Goal: Information Seeking & Learning: Find contact information

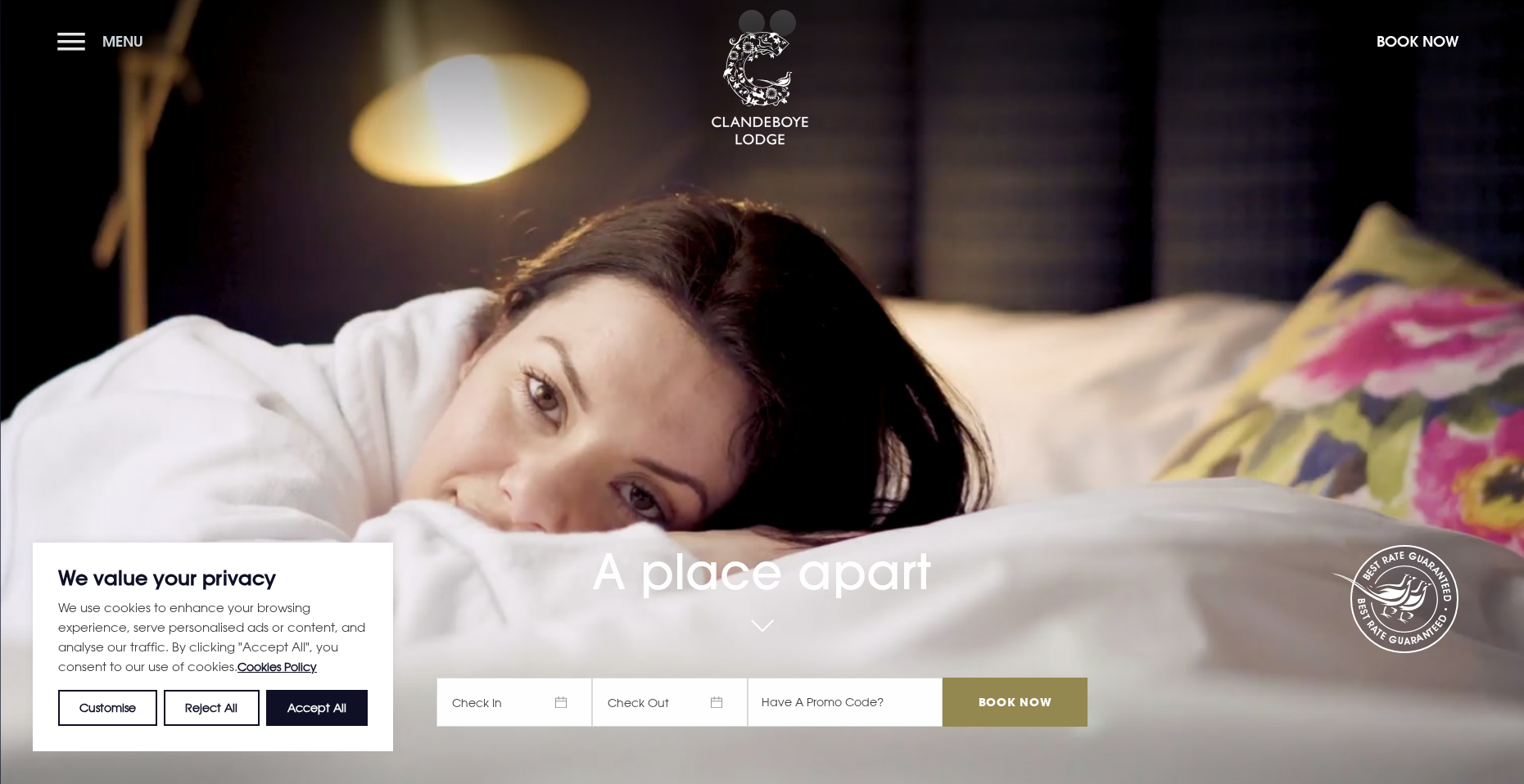
click at [76, 40] on button "Menu" at bounding box center [104, 41] width 94 height 35
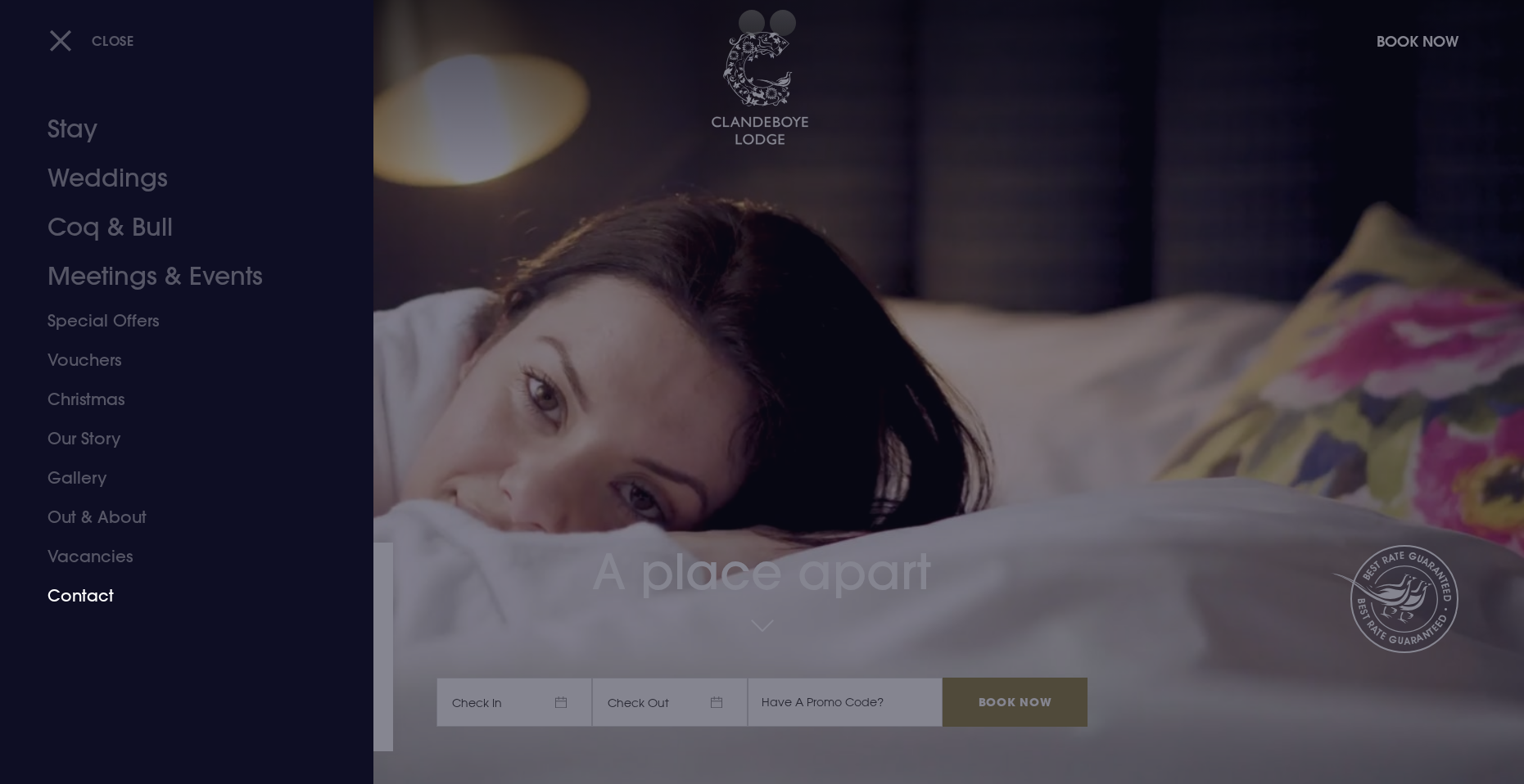
click at [102, 601] on link "Contact" at bounding box center [177, 596] width 259 height 40
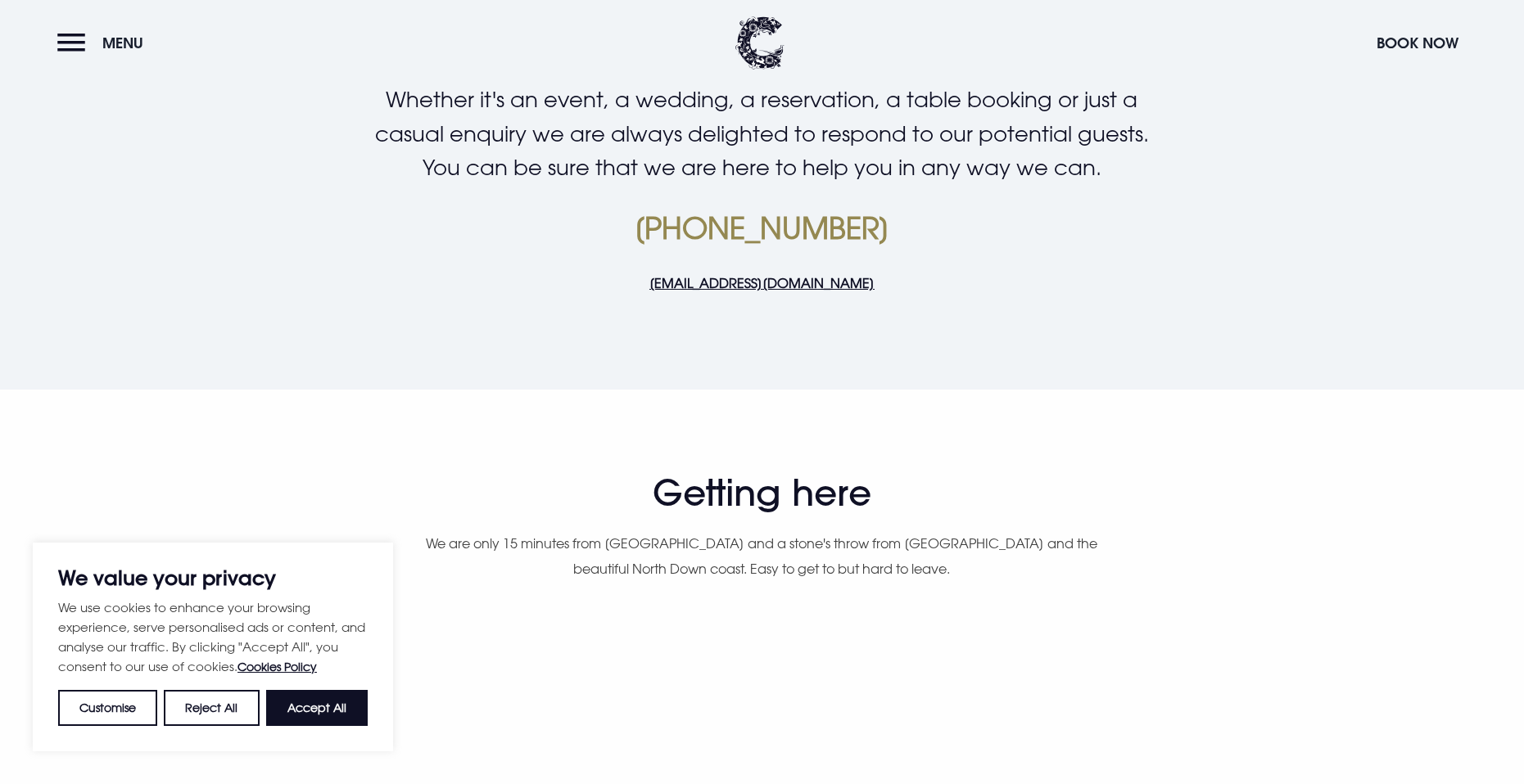
scroll to position [491, 0]
drag, startPoint x: 634, startPoint y: 279, endPoint x: 888, endPoint y: 272, distance: 254.1
click at [888, 272] on p "[EMAIL_ADDRESS][DOMAIN_NAME]" at bounding box center [761, 282] width 779 height 24
copy link "[EMAIL_ADDRESS][DOMAIN_NAME]"
